Goal: Communication & Community: Answer question/provide support

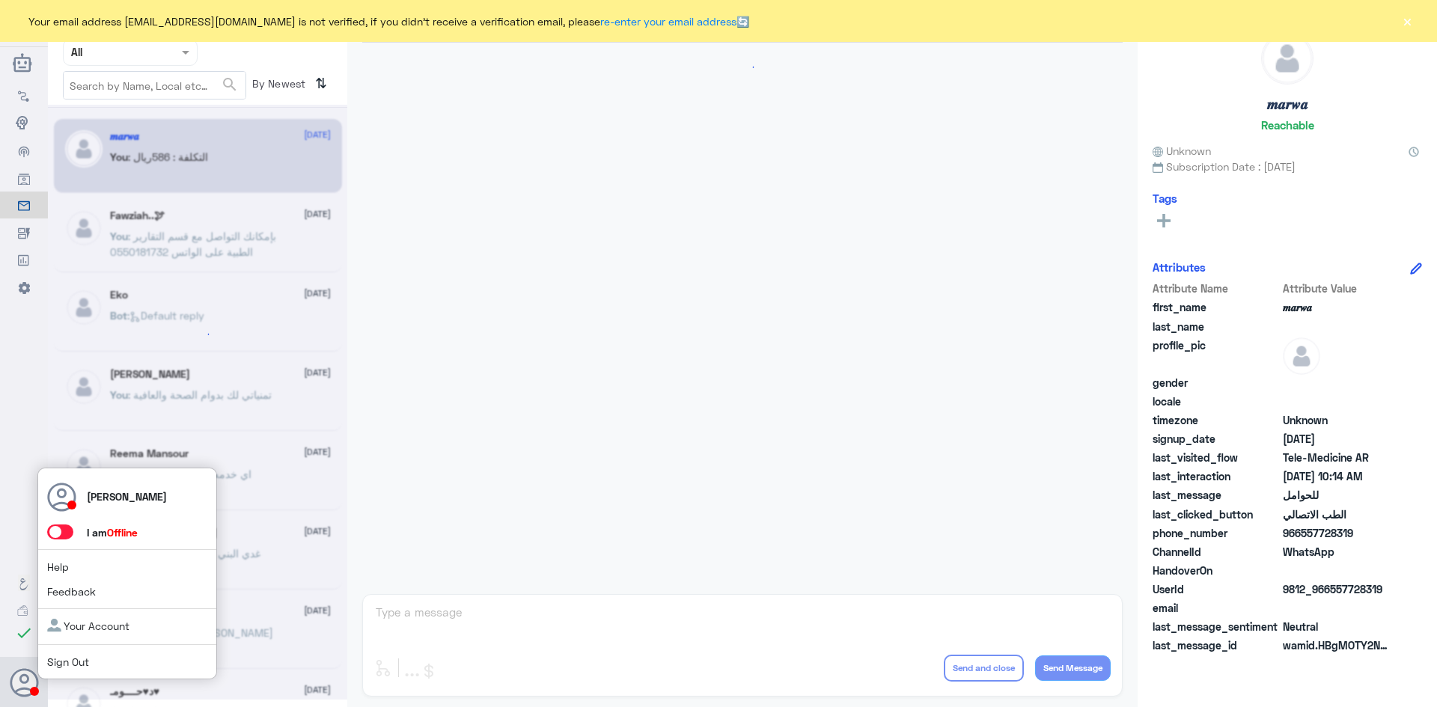
scroll to position [757, 0]
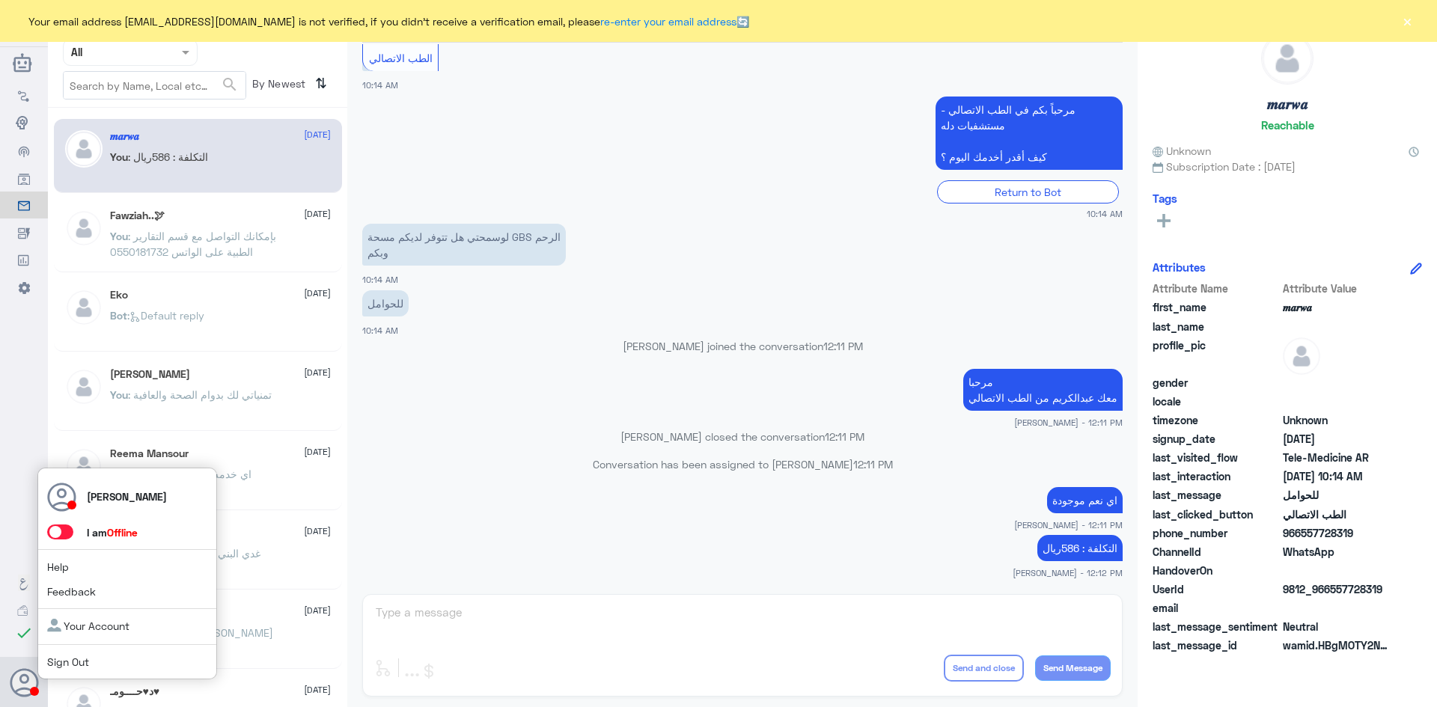
click at [61, 533] on span at bounding box center [60, 532] width 26 height 15
click at [0, 0] on input "checkbox" at bounding box center [0, 0] width 0 height 0
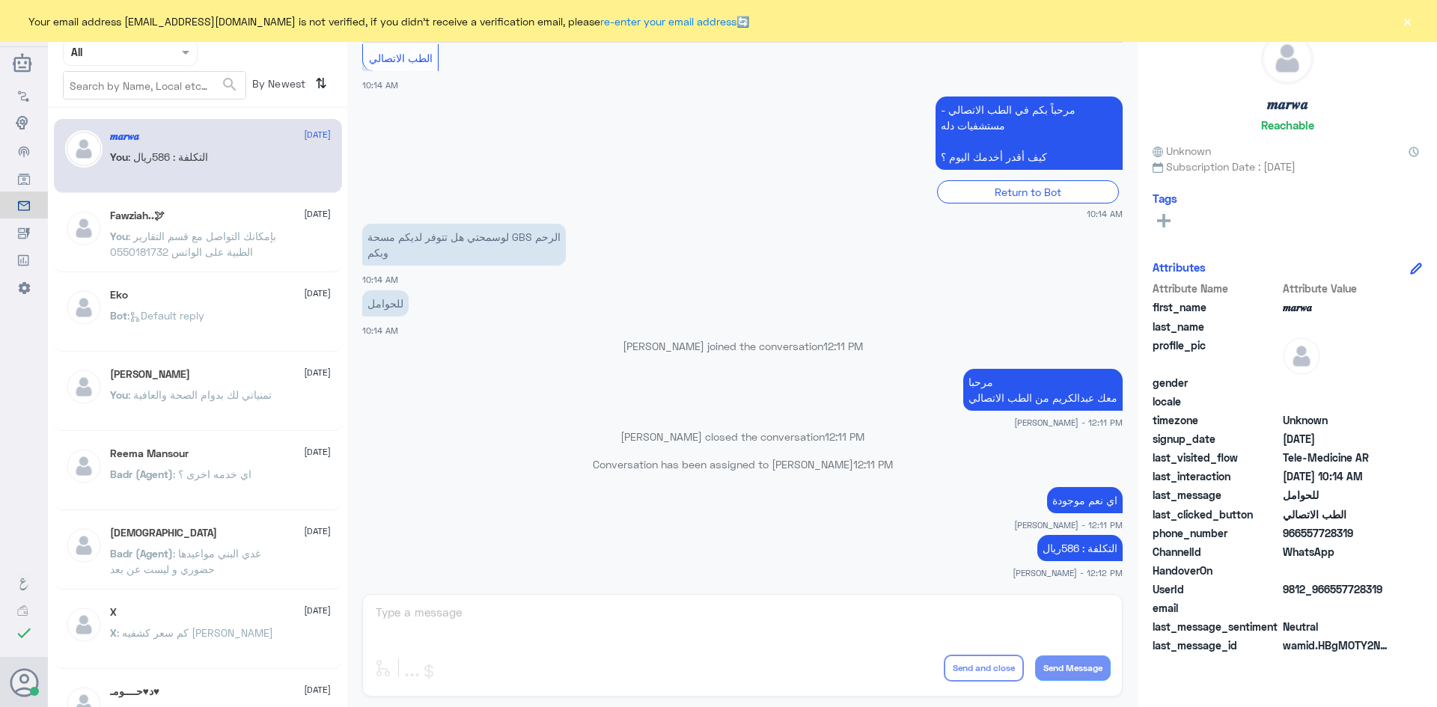
click at [608, 485] on div "اي نعم موجودة عبدالكريم الموسى - 12:11 PM" at bounding box center [742, 507] width 760 height 48
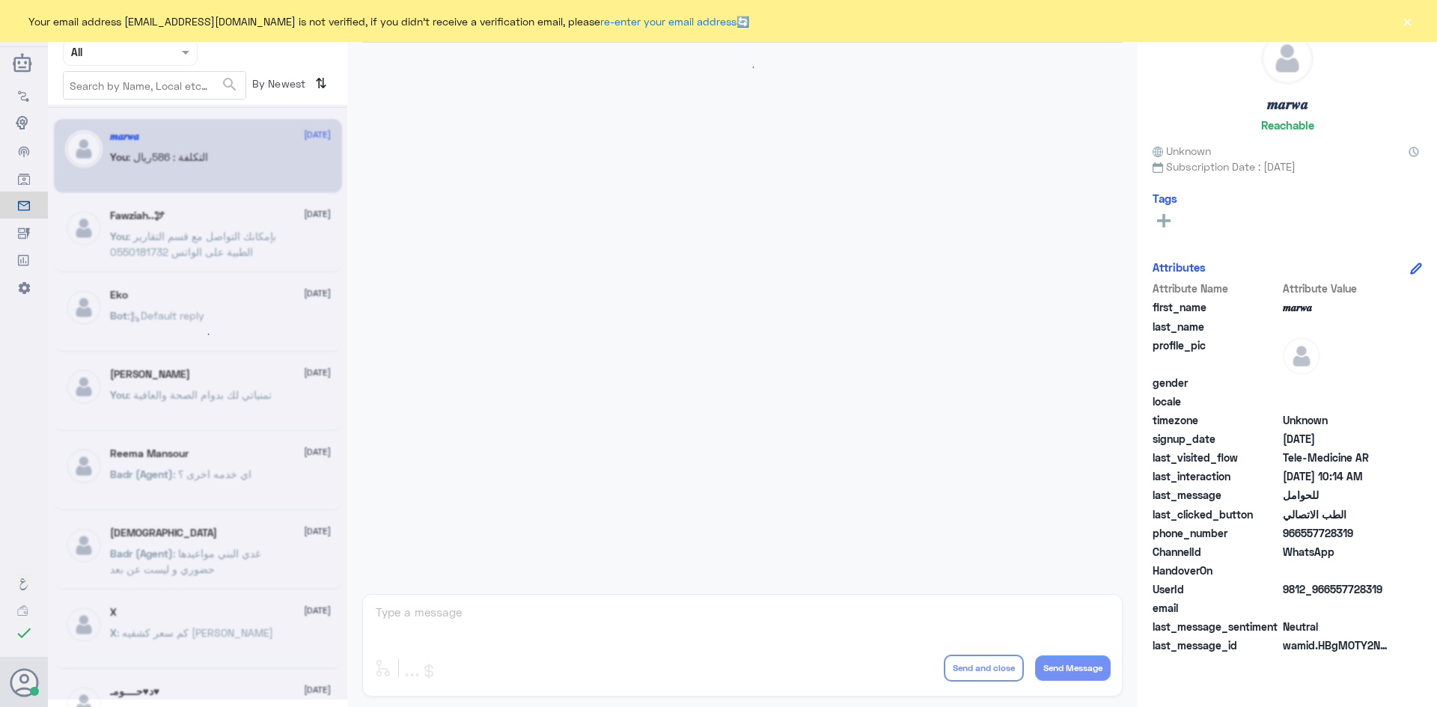
scroll to position [757, 0]
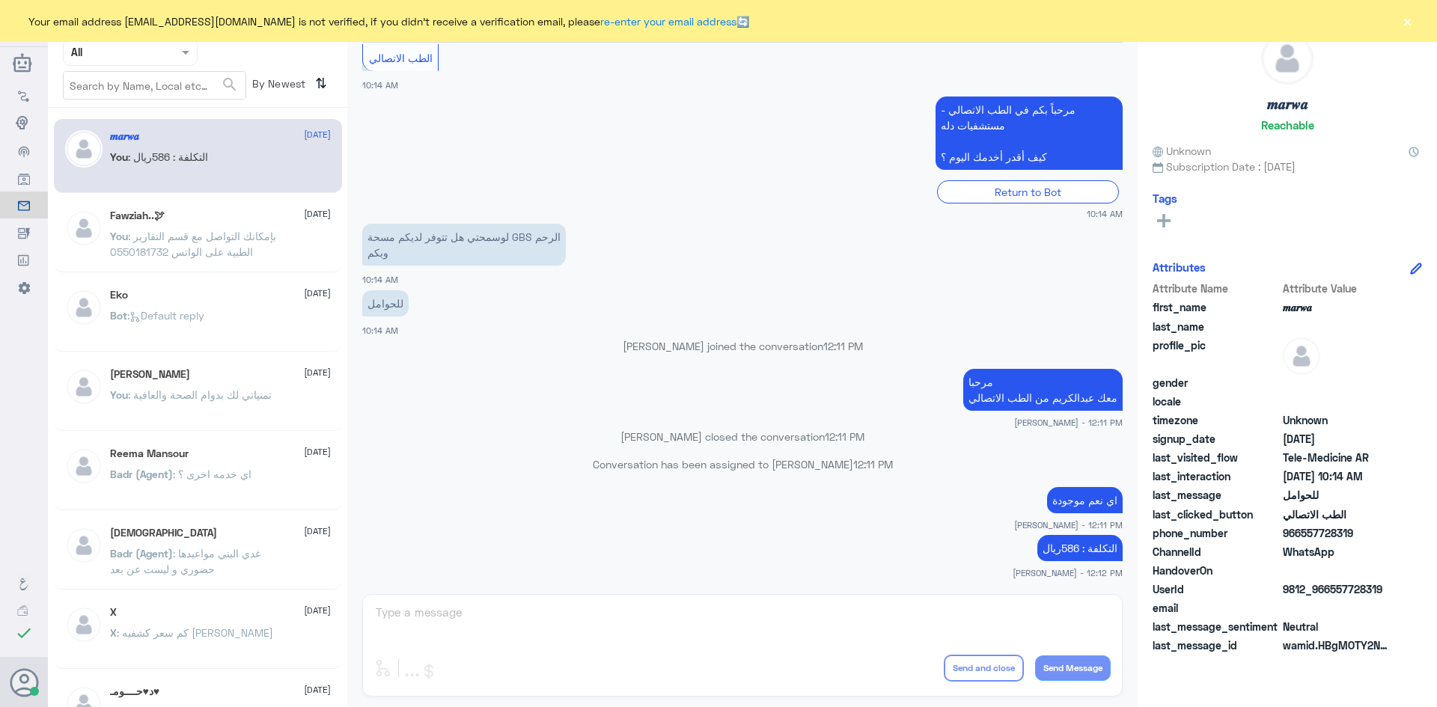
click at [1407, 21] on button "×" at bounding box center [1406, 20] width 15 height 15
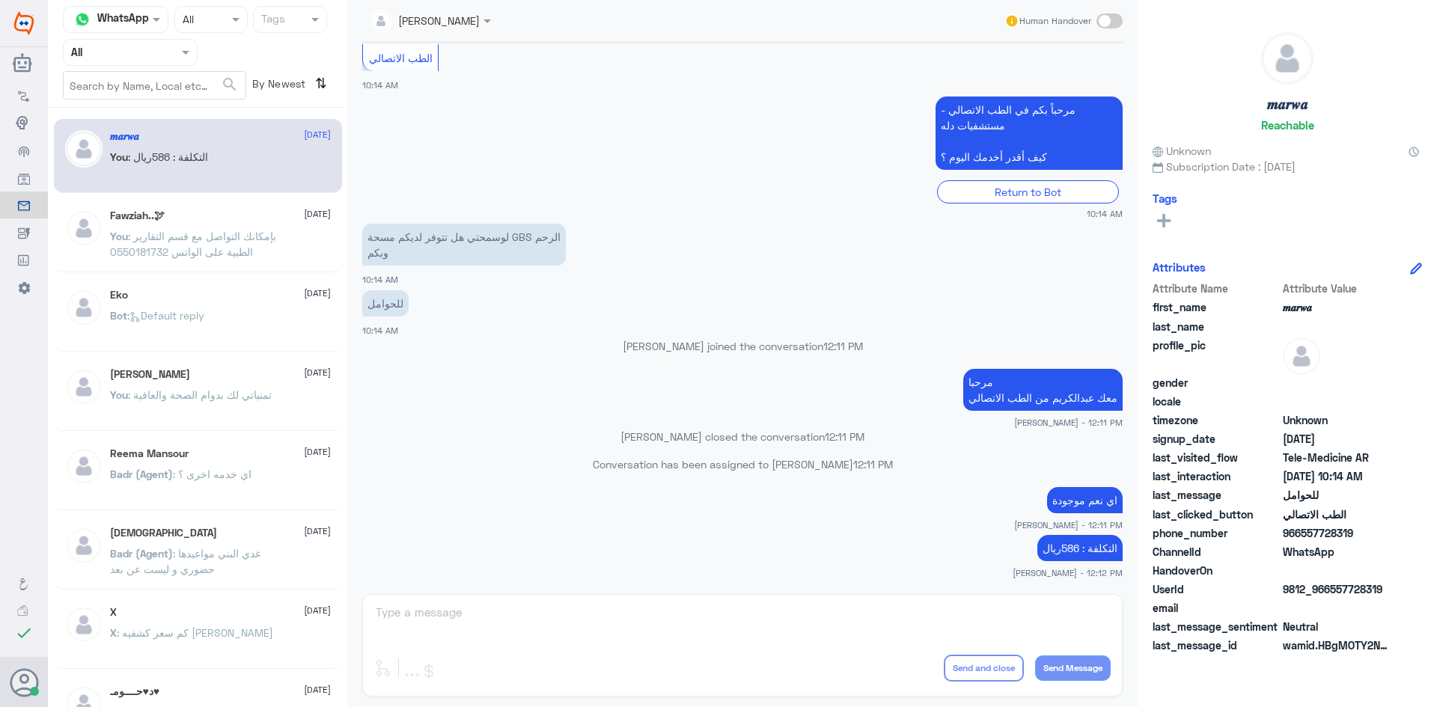
click at [190, 57] on span at bounding box center [187, 52] width 19 height 16
click at [144, 127] on div "Unassigned" at bounding box center [130, 118] width 135 height 34
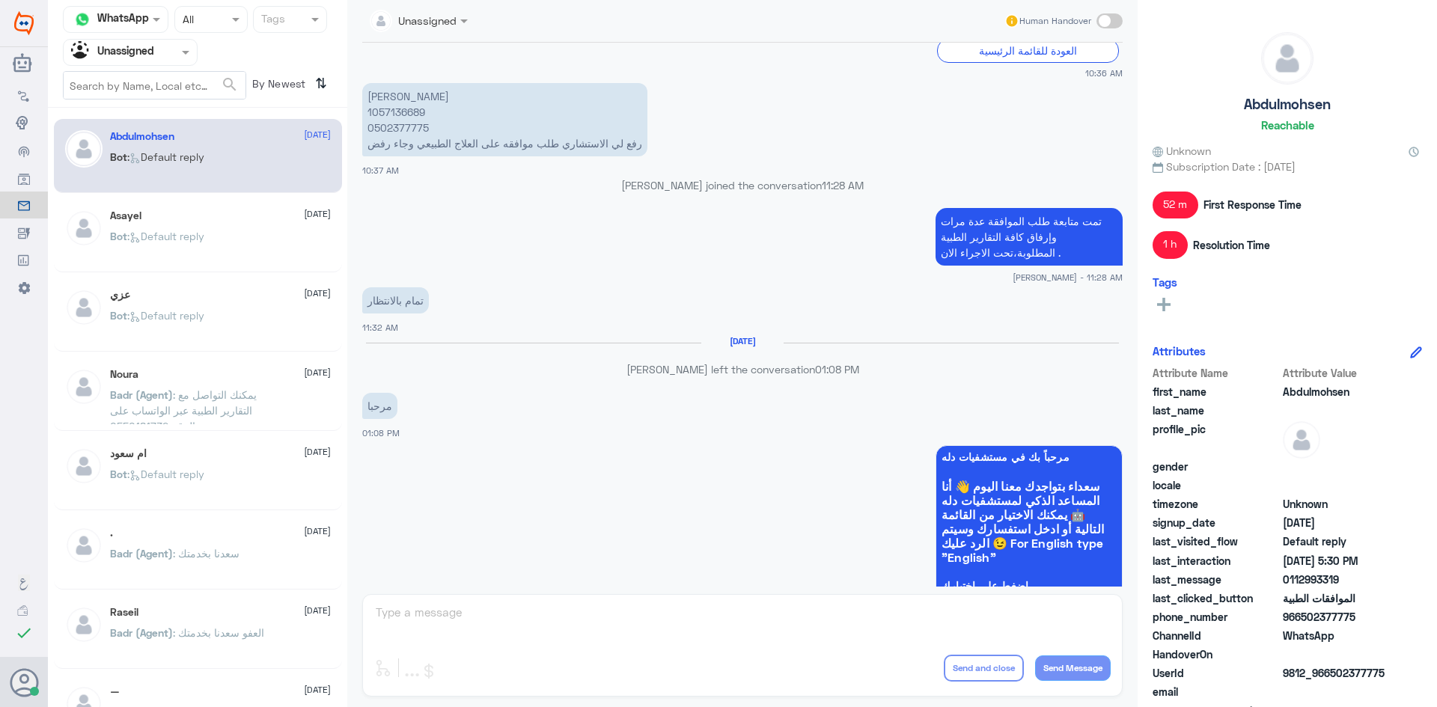
scroll to position [528, 0]
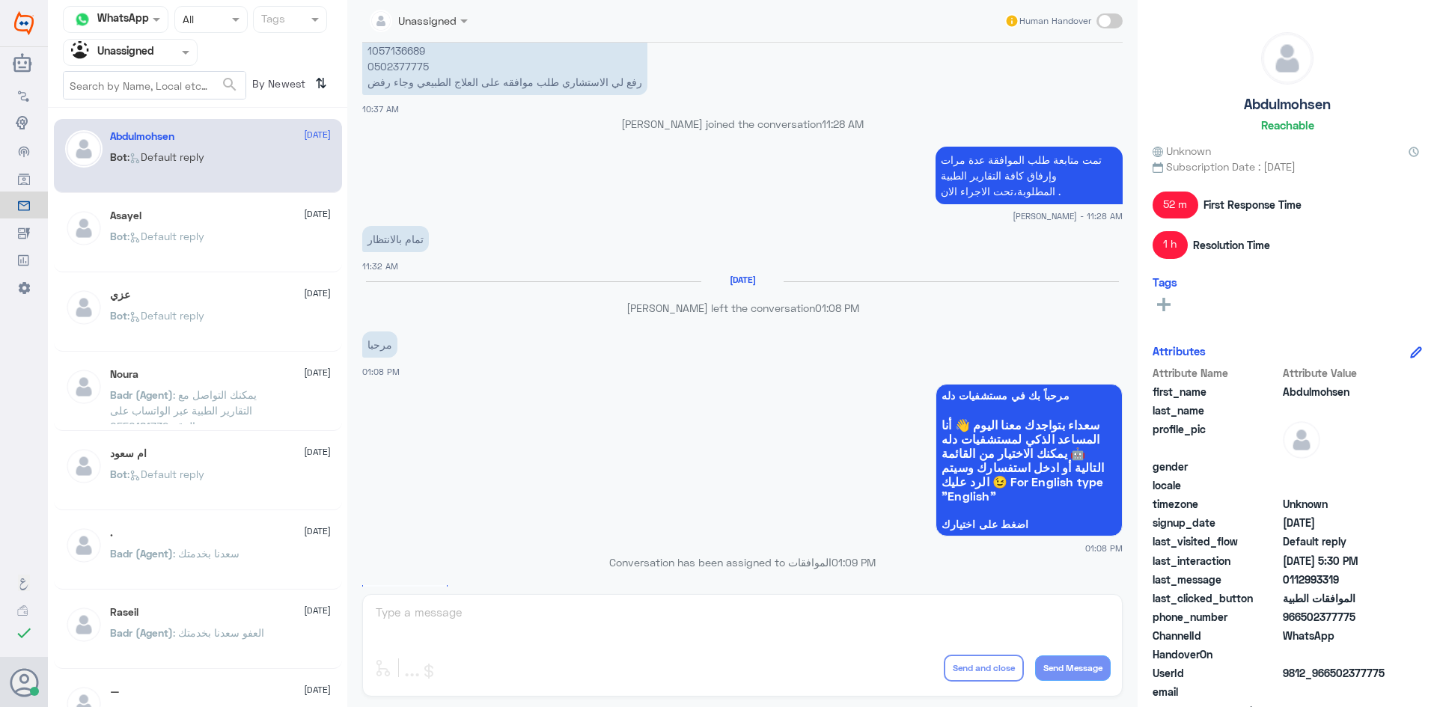
click at [171, 219] on div "Asayel 12 September" at bounding box center [220, 216] width 221 height 13
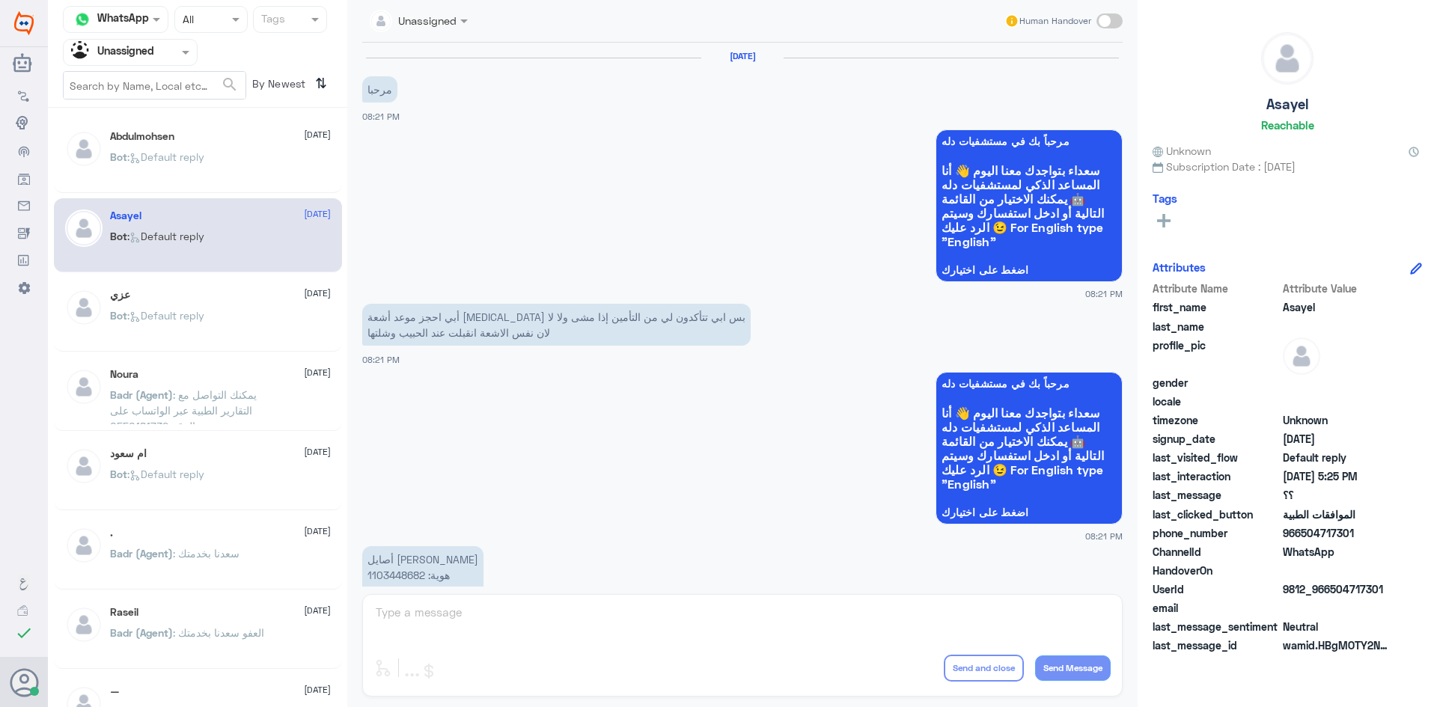
scroll to position [1121, 0]
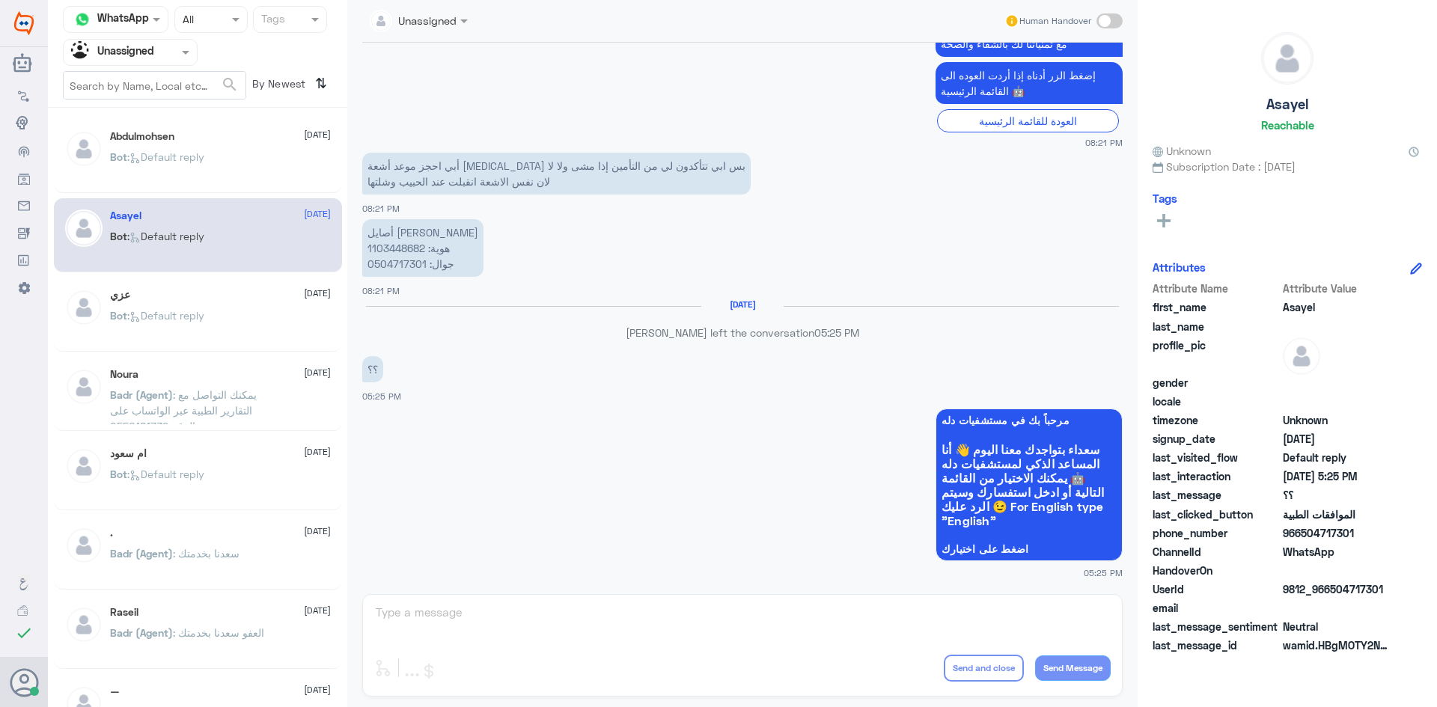
click at [204, 328] on p "Bot : Default reply" at bounding box center [157, 326] width 94 height 37
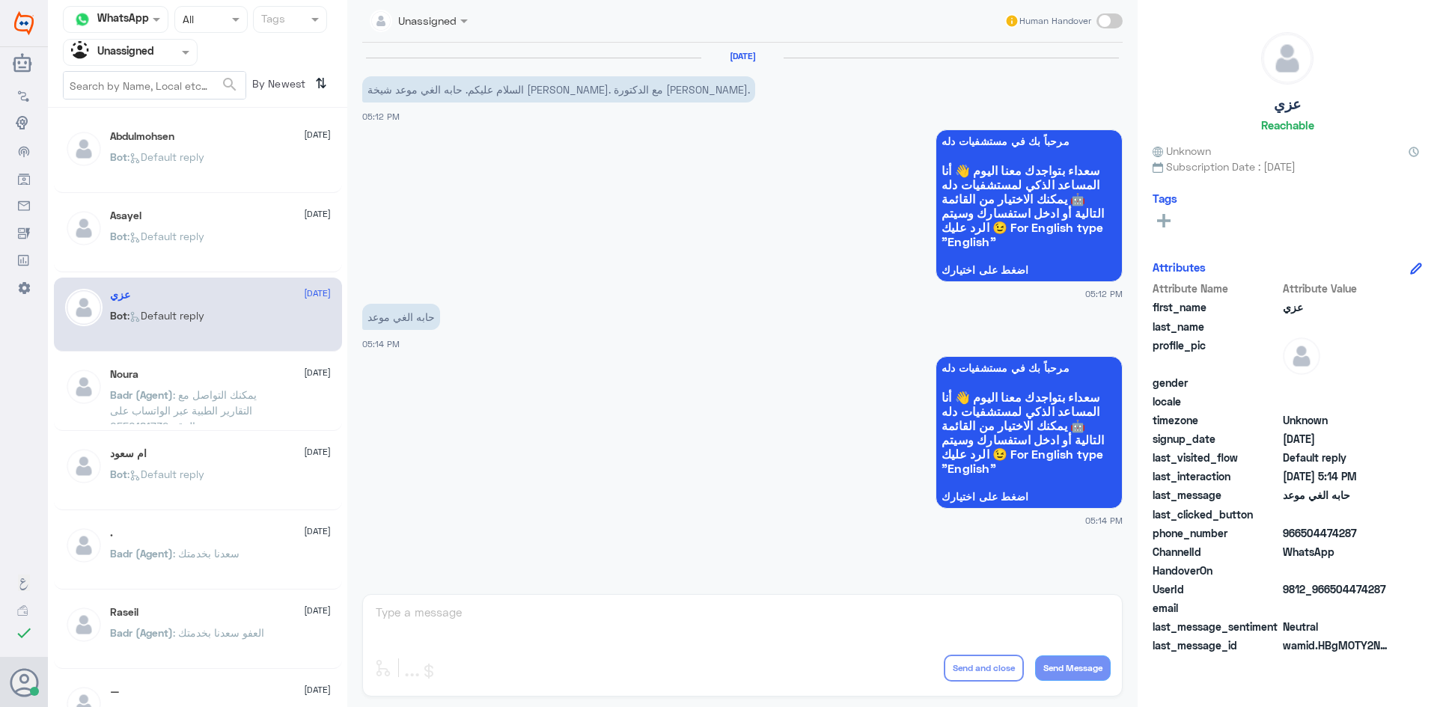
click at [203, 385] on div "Noura 12 September Badr (Agent) : يمكنك التواصل مع التقارير الطبية عبر الواتساب…" at bounding box center [220, 396] width 221 height 56
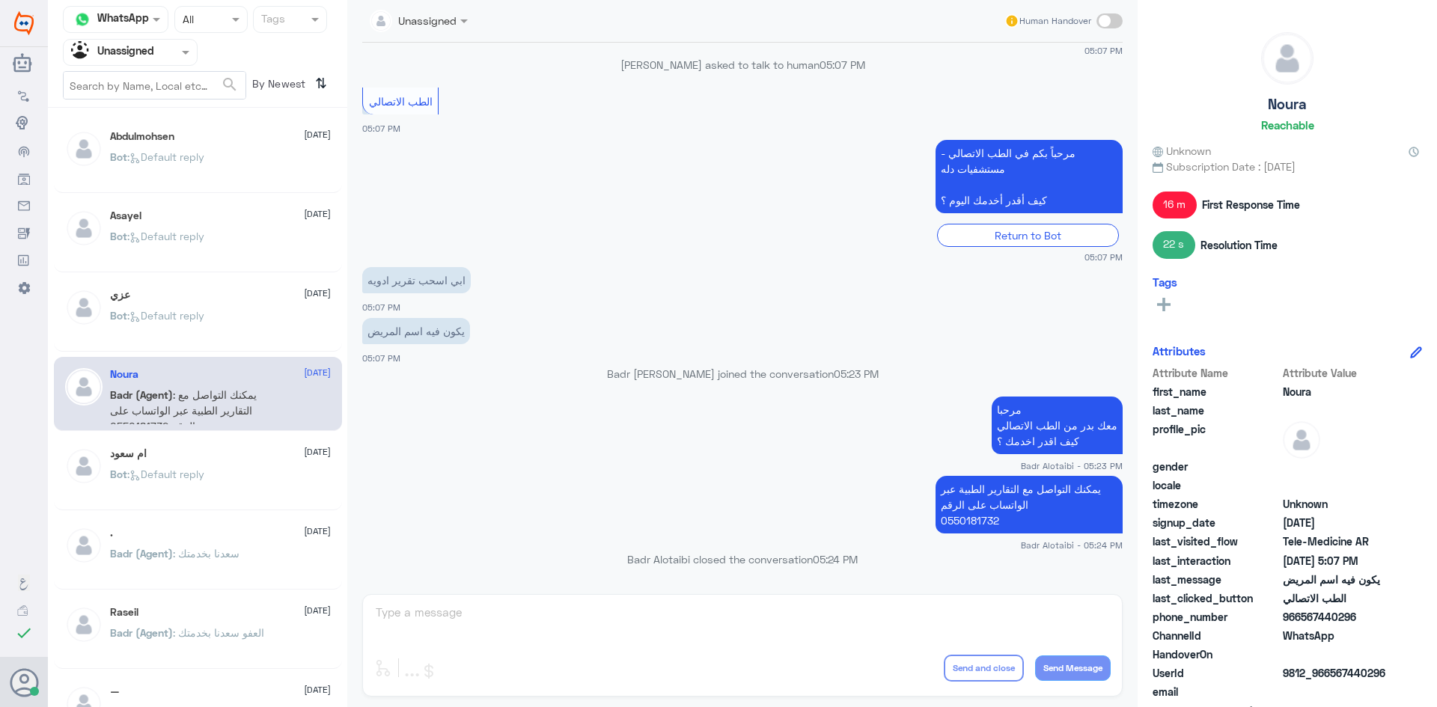
scroll to position [75, 0]
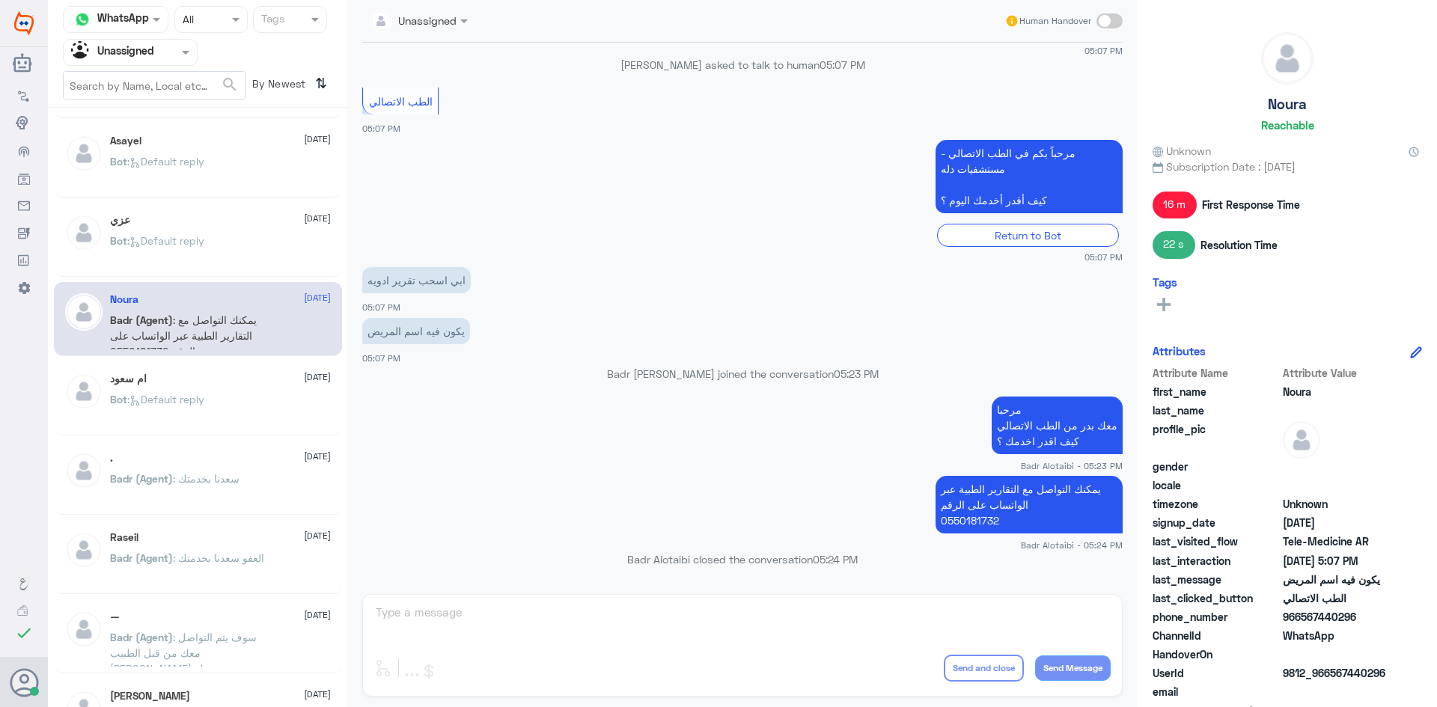
click at [228, 398] on div "Bot : Default reply" at bounding box center [220, 412] width 221 height 34
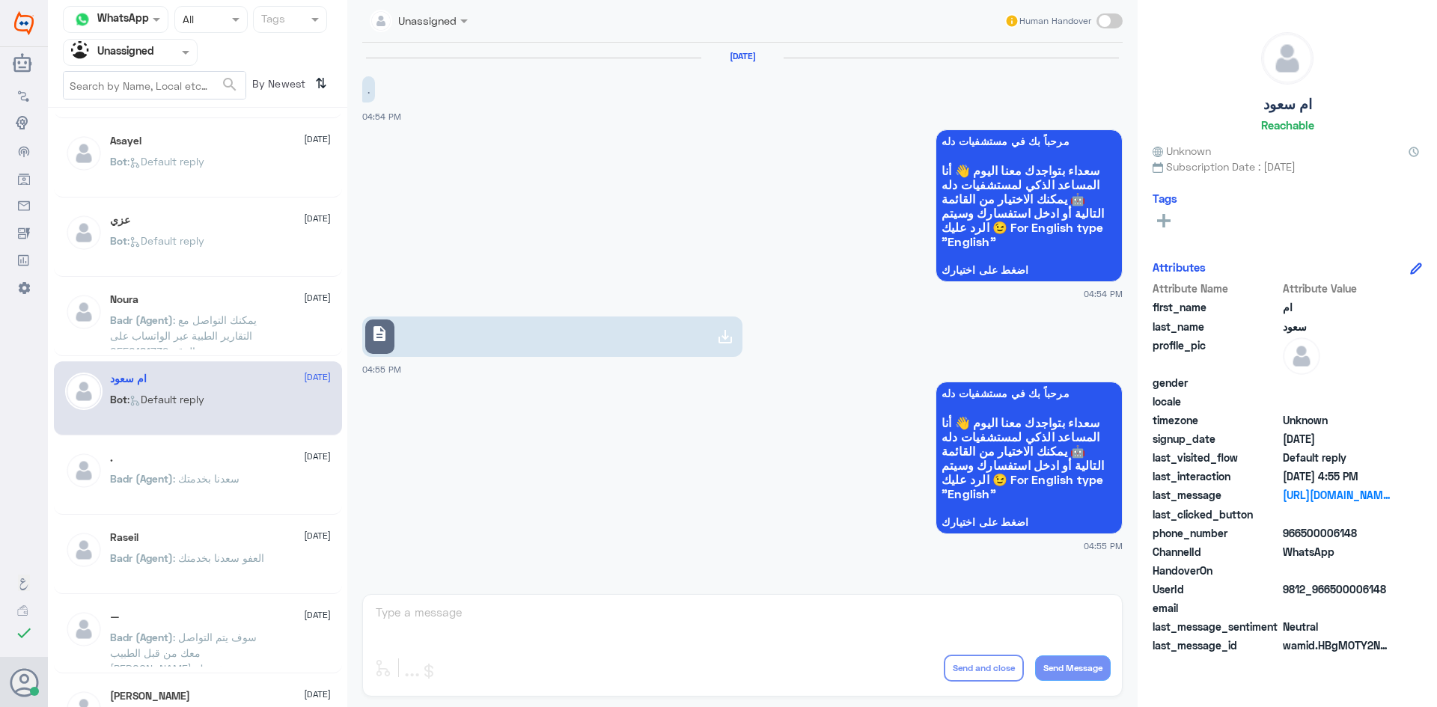
click at [232, 462] on div ". 12 September" at bounding box center [220, 458] width 221 height 13
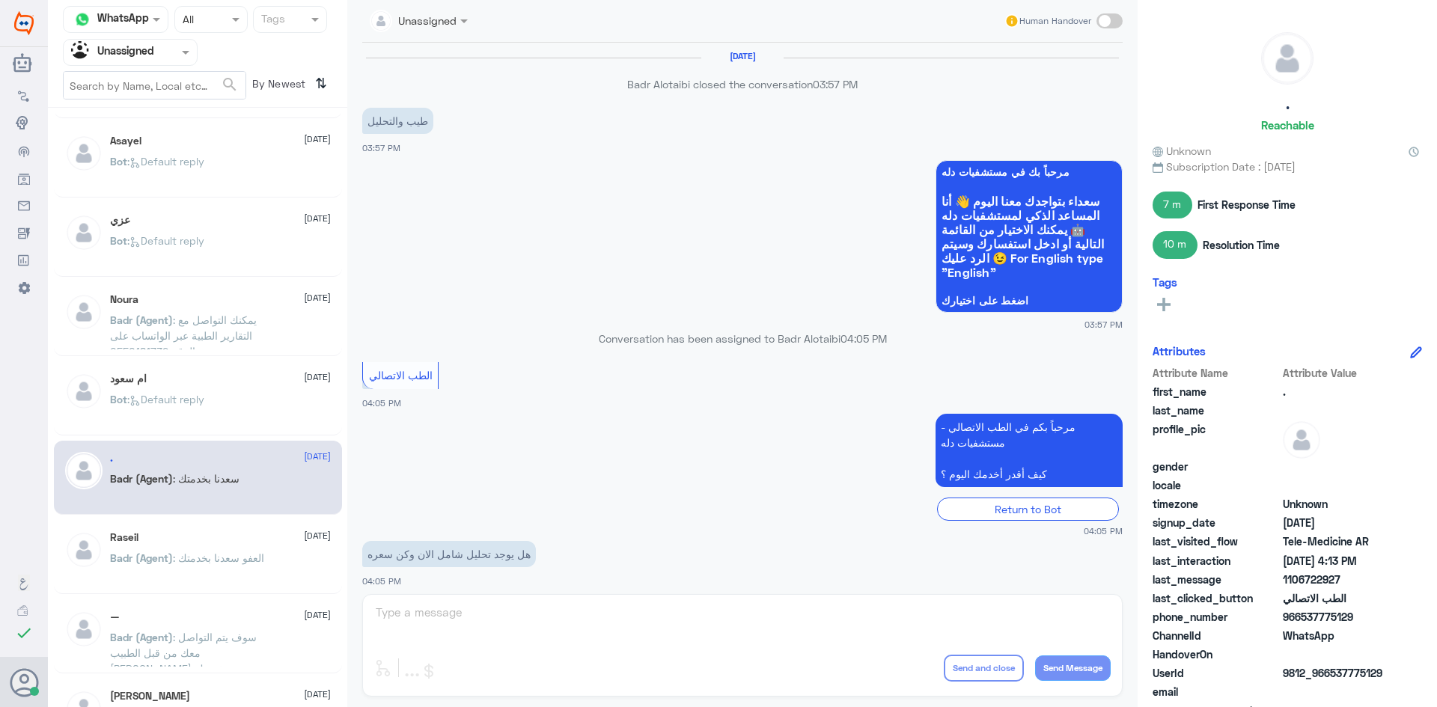
scroll to position [604, 0]
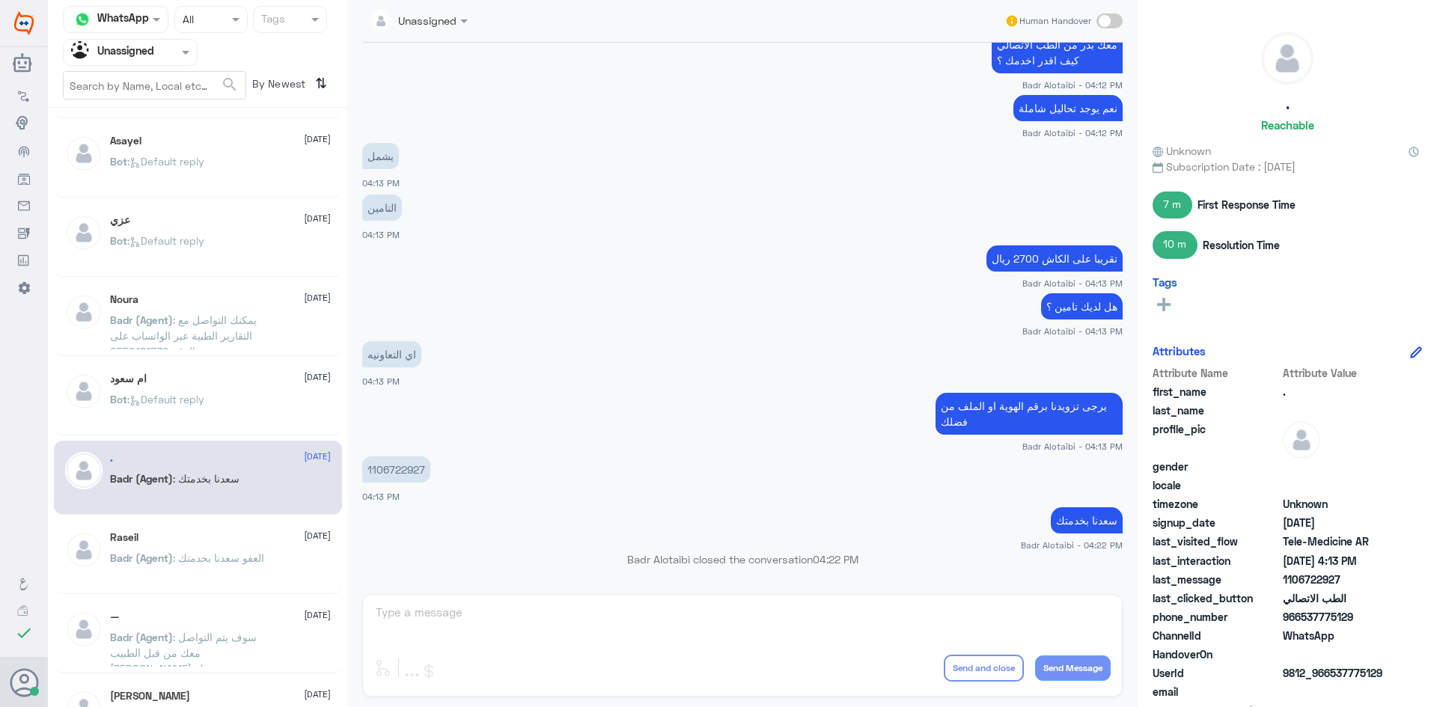
click at [191, 534] on div "Raseil 12 September" at bounding box center [220, 537] width 221 height 13
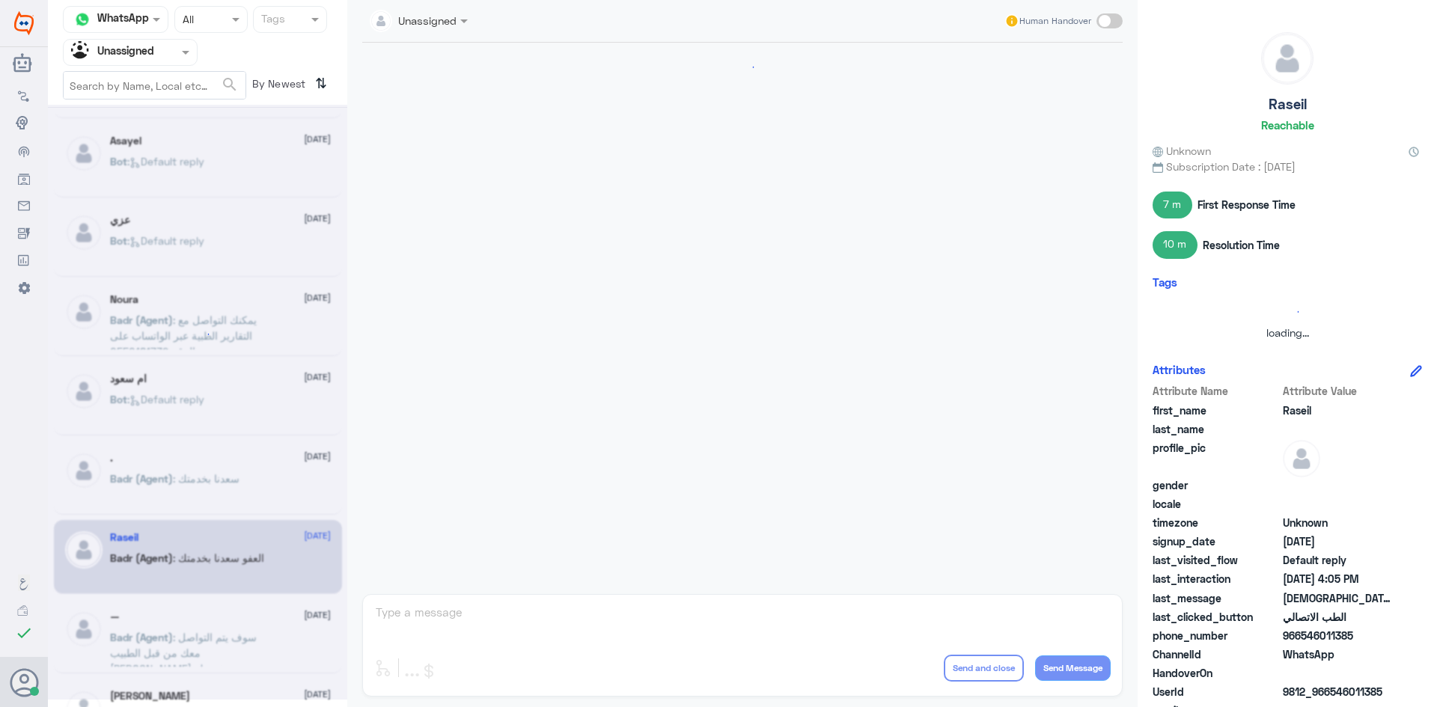
scroll to position [755, 0]
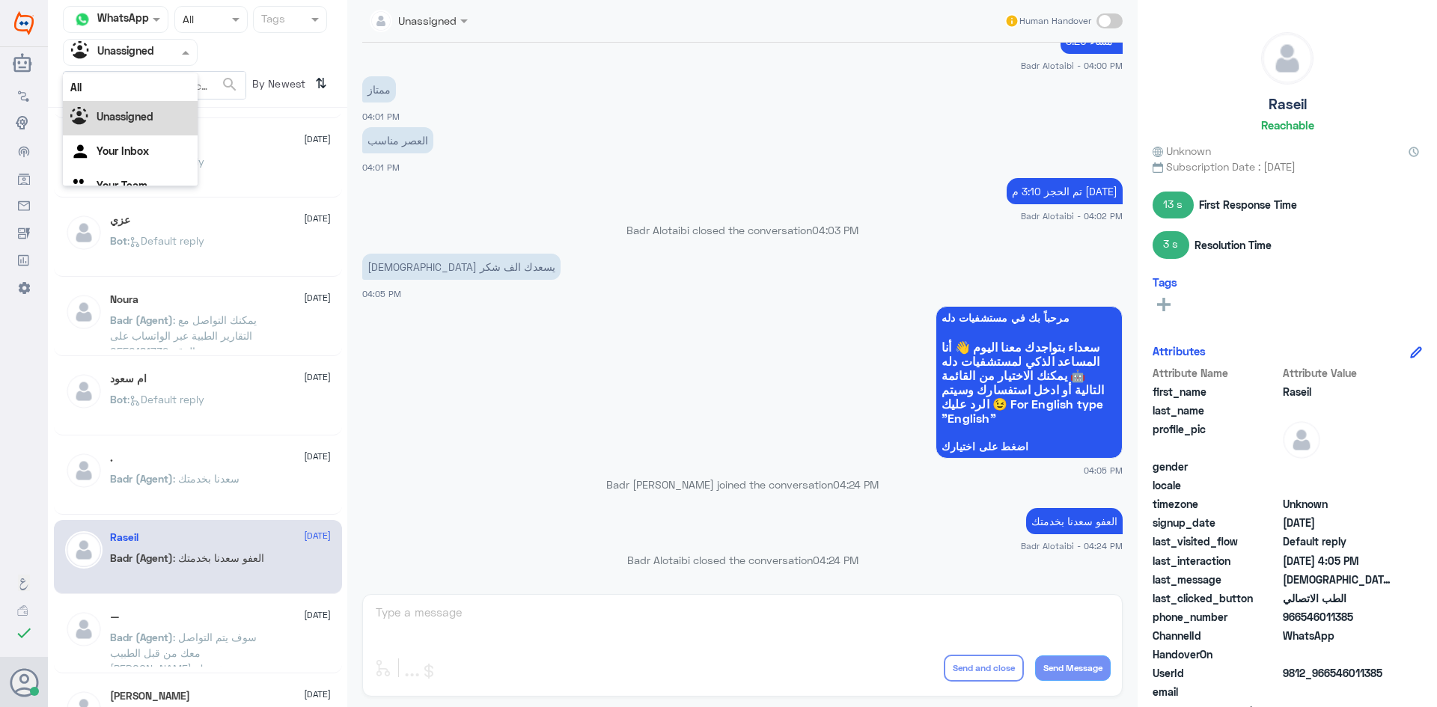
click at [180, 54] on span at bounding box center [187, 52] width 19 height 16
click at [159, 85] on div "All" at bounding box center [130, 87] width 135 height 28
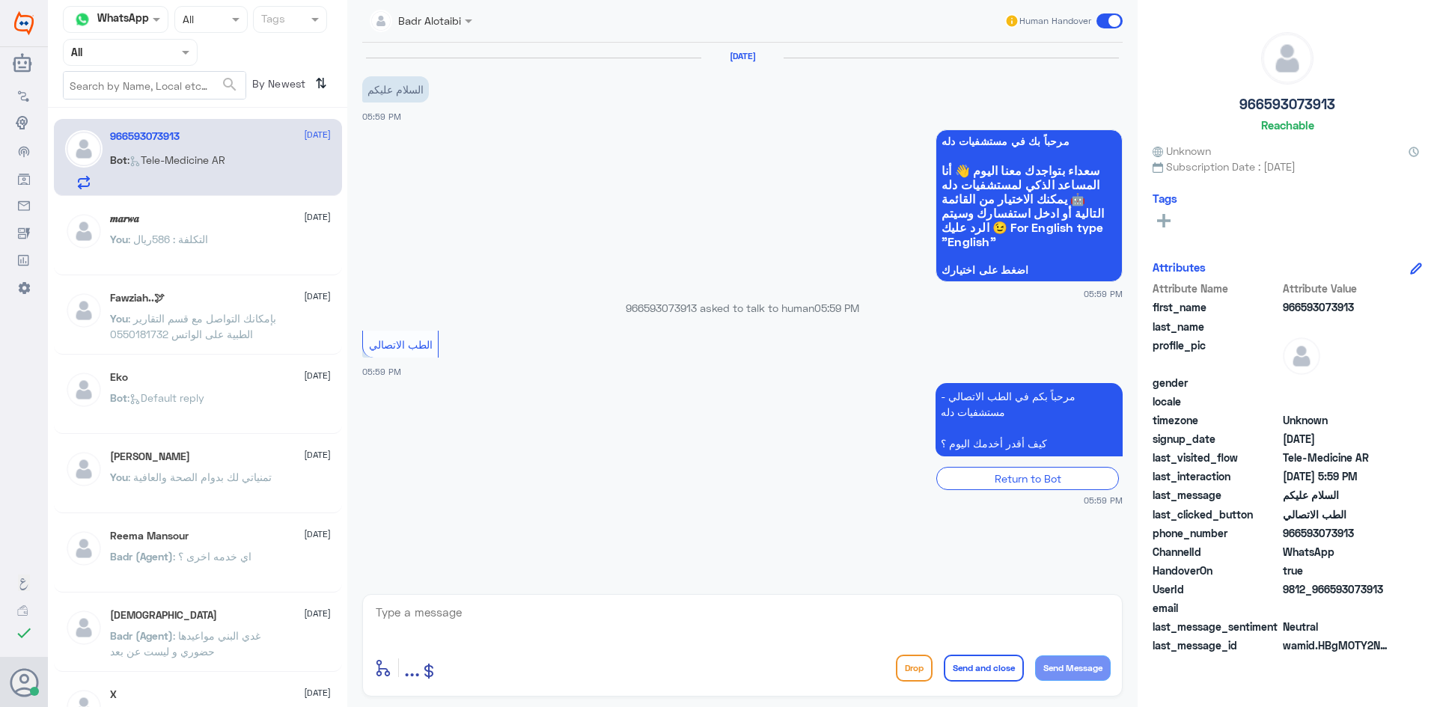
click at [524, 617] on textarea at bounding box center [742, 620] width 736 height 37
paste textarea "مرحبا معك عبدالكريم من الطب الاتصالي"
type textarea "مرحبا معك عبدالكريم من الطب الاتصالي"
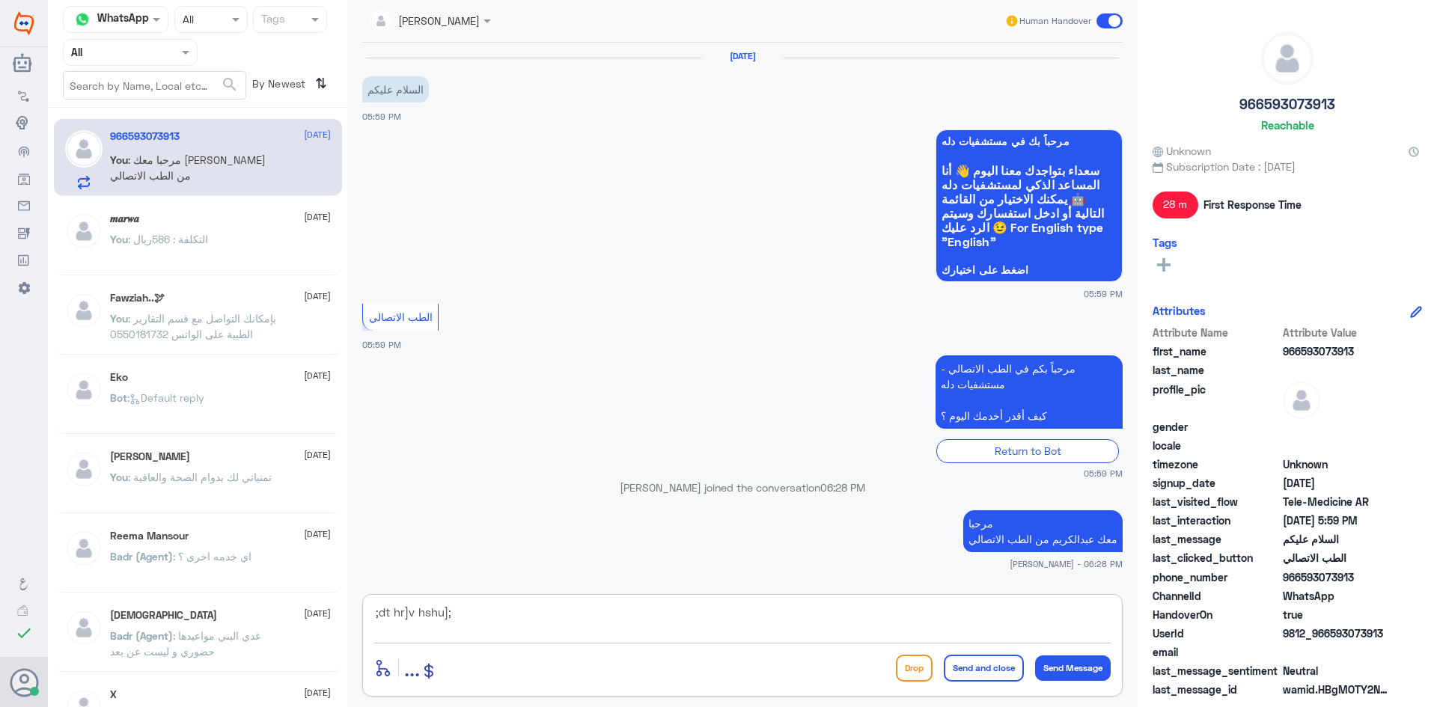
type textarea ";dt hr]v hshu];"
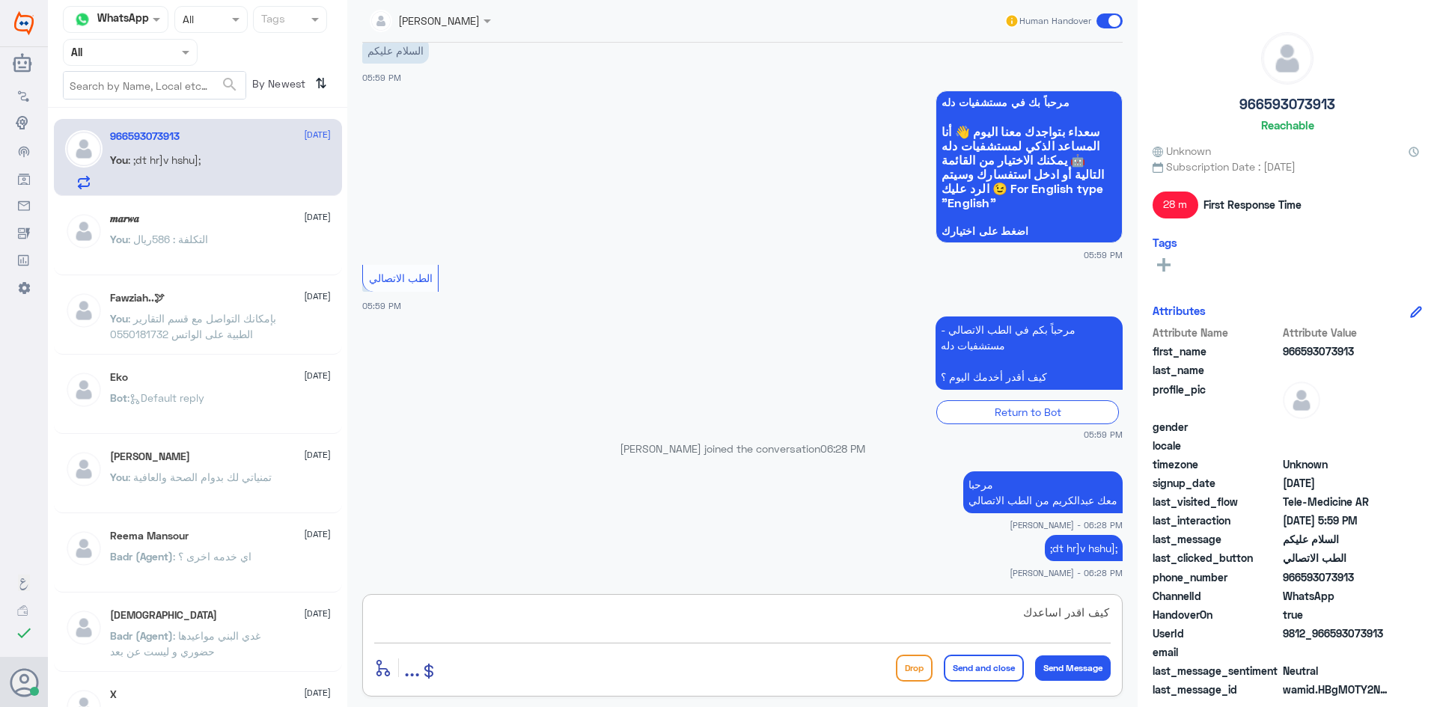
type textarea "كيف اقدر اساعدك"
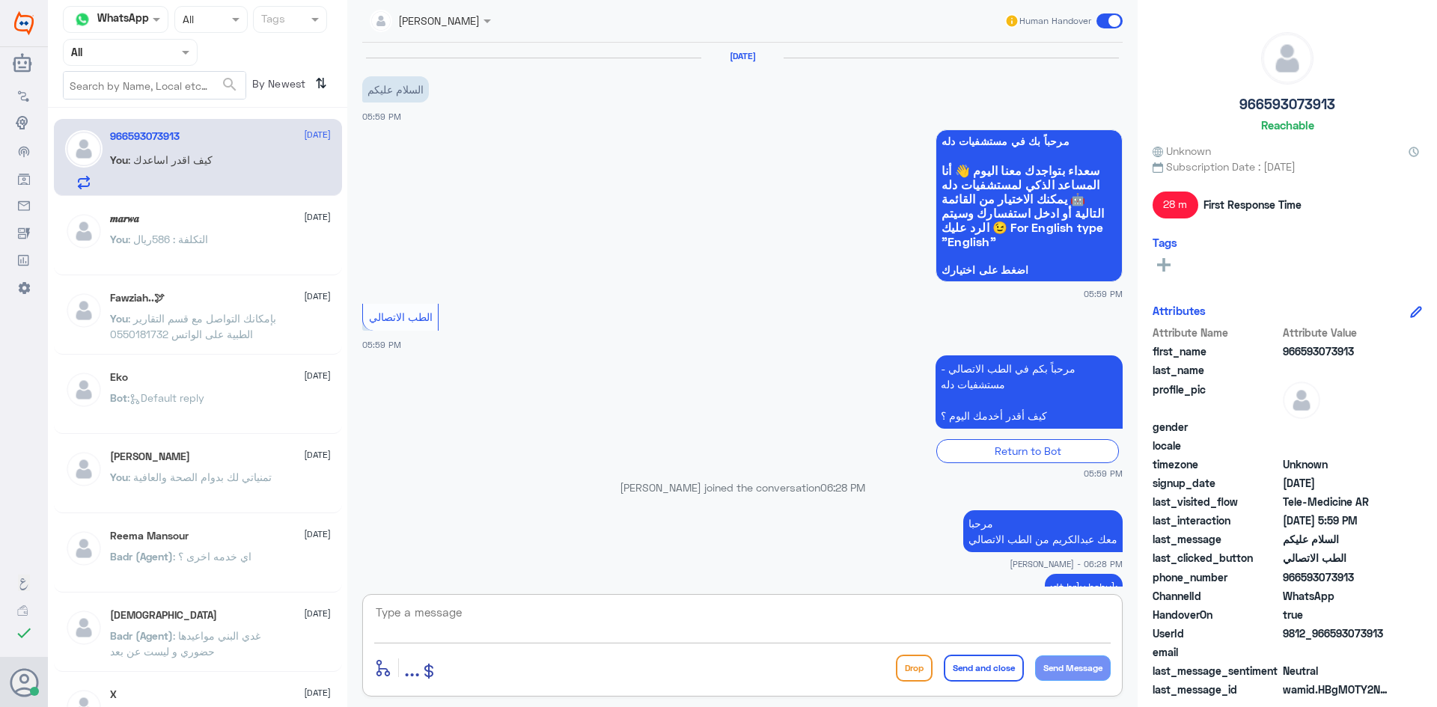
scroll to position [87, 0]
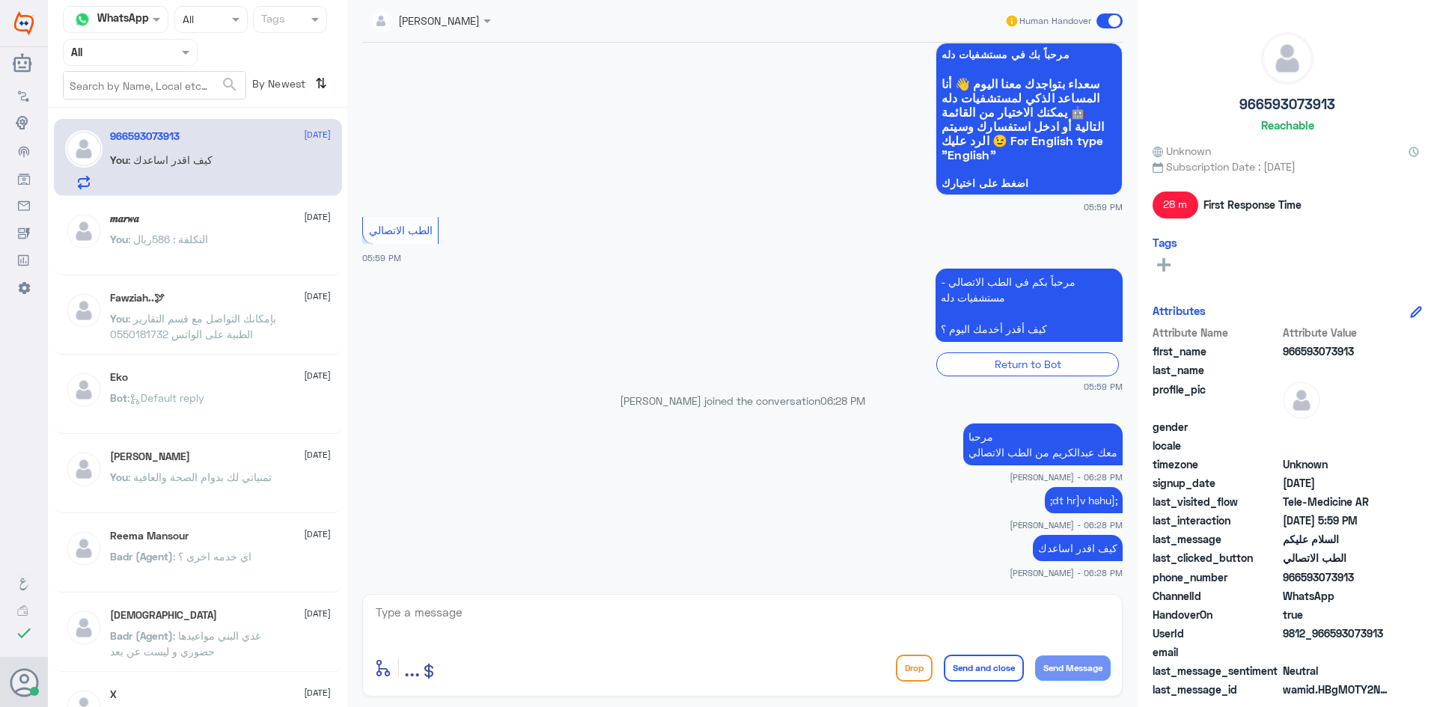
drag, startPoint x: 1386, startPoint y: 635, endPoint x: 1331, endPoint y: 639, distance: 54.8
click at [1331, 639] on span "9812_966593073913" at bounding box center [1337, 634] width 109 height 16
copy span "593073913"
click at [1104, 23] on span at bounding box center [1109, 20] width 26 height 15
click at [0, 0] on input "checkbox" at bounding box center [0, 0] width 0 height 0
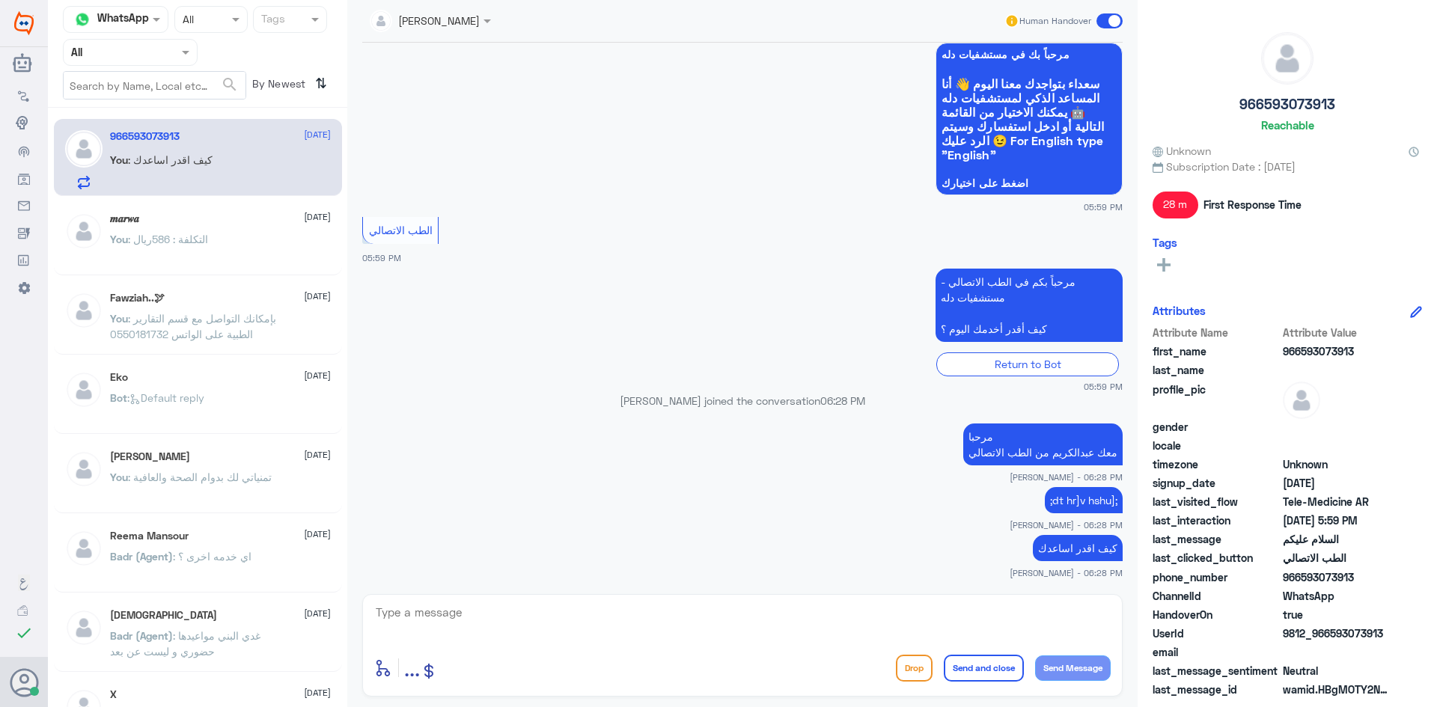
scroll to position [114, 0]
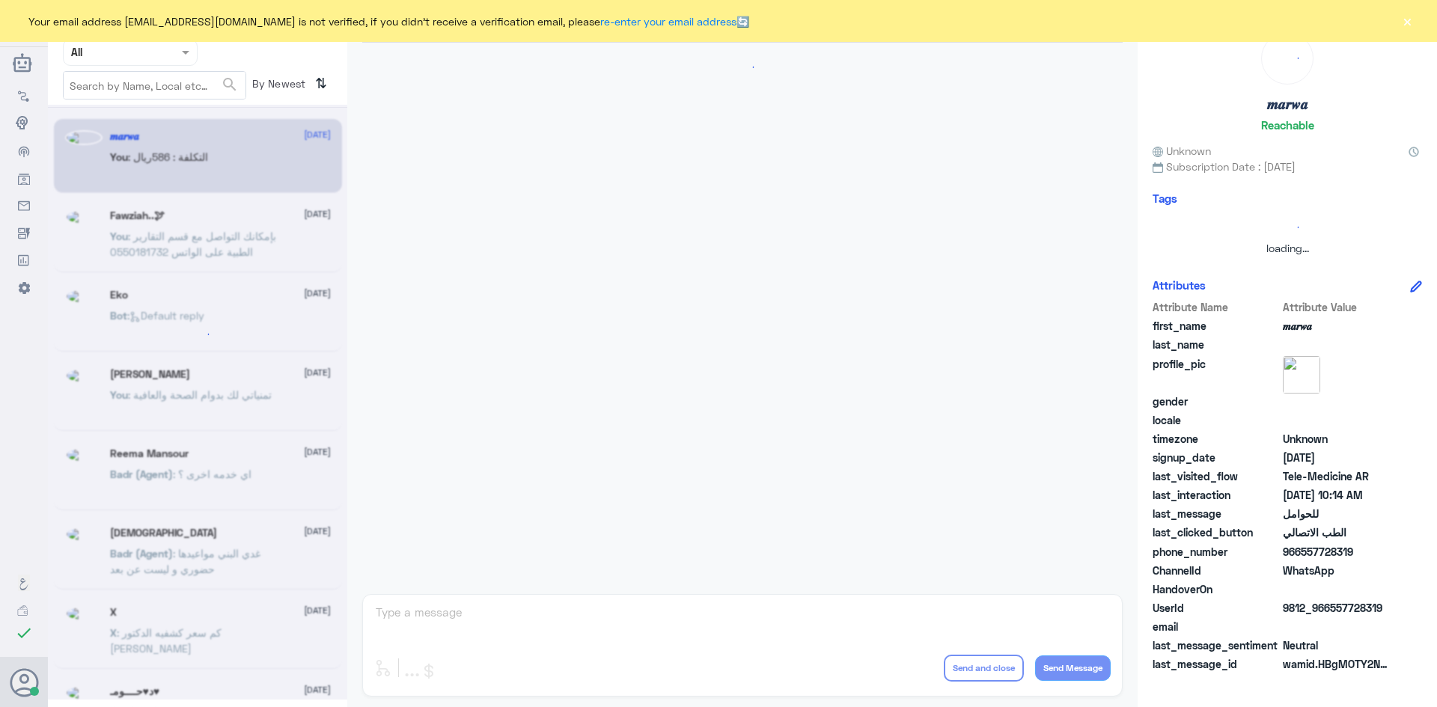
scroll to position [757, 0]
